Goal: Check status: Check status

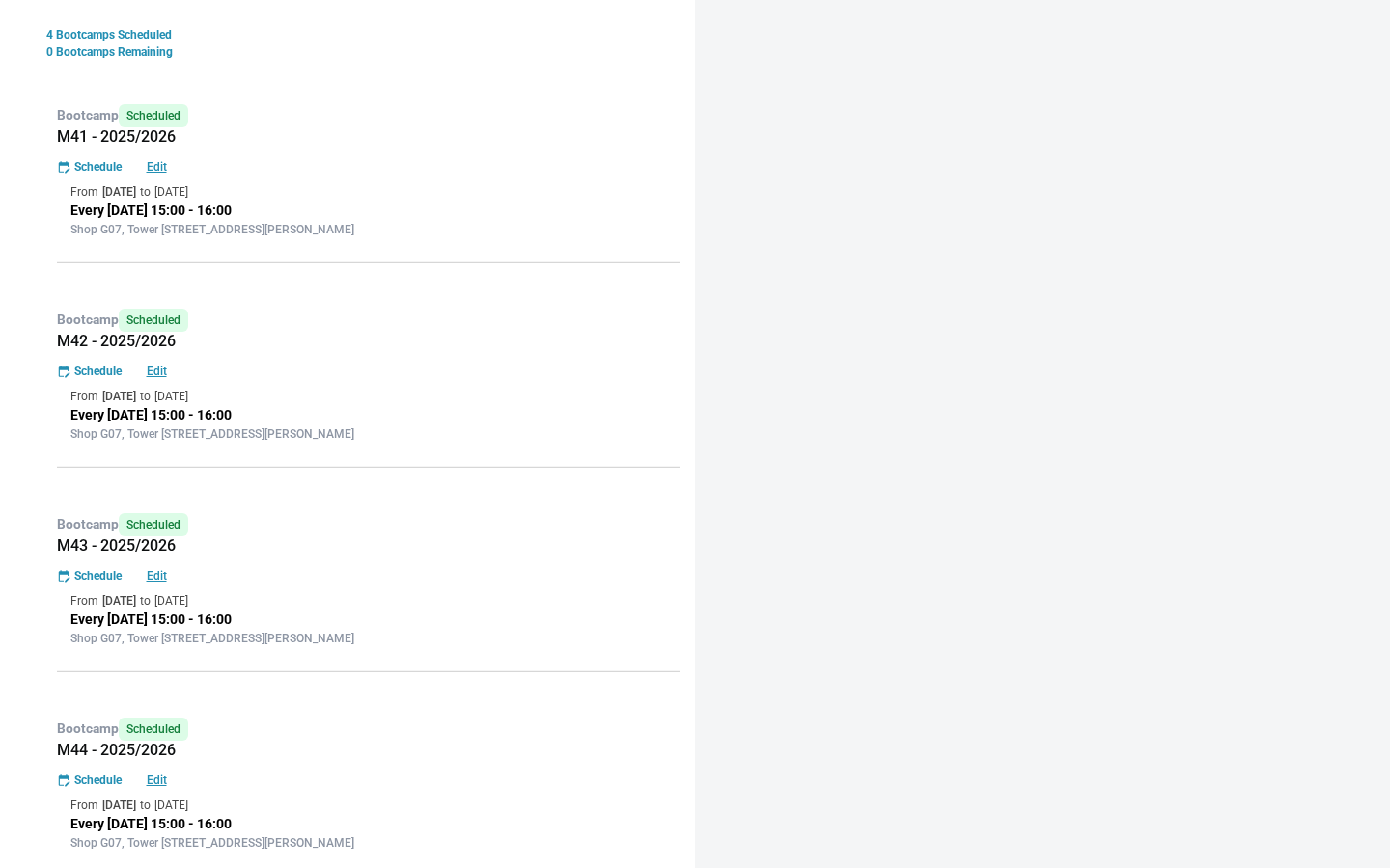
scroll to position [425, 0]
